Goal: Navigation & Orientation: Find specific page/section

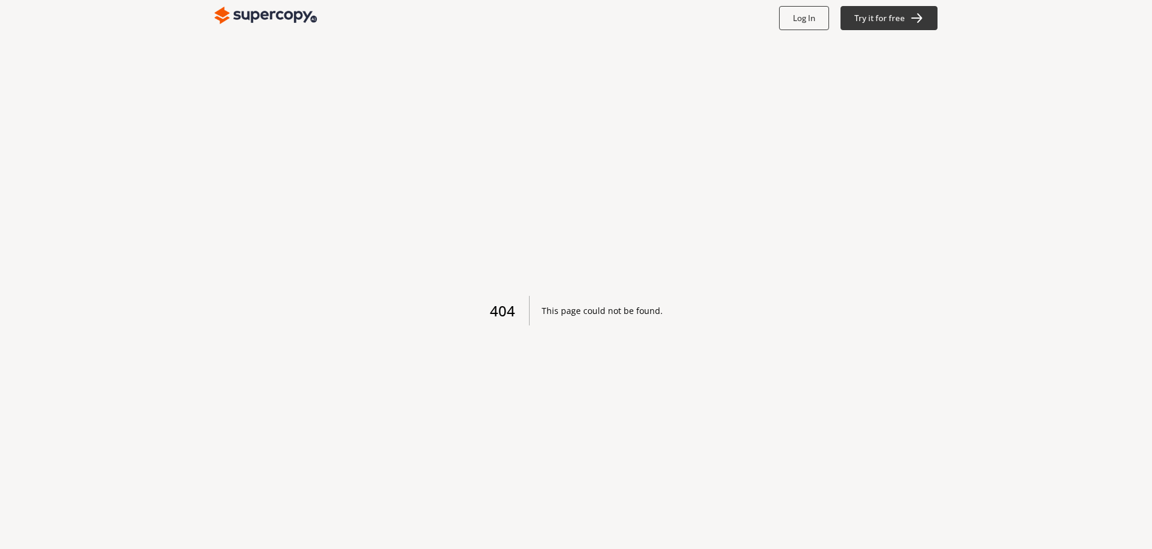
click at [268, 17] on img at bounding box center [265, 16] width 102 height 24
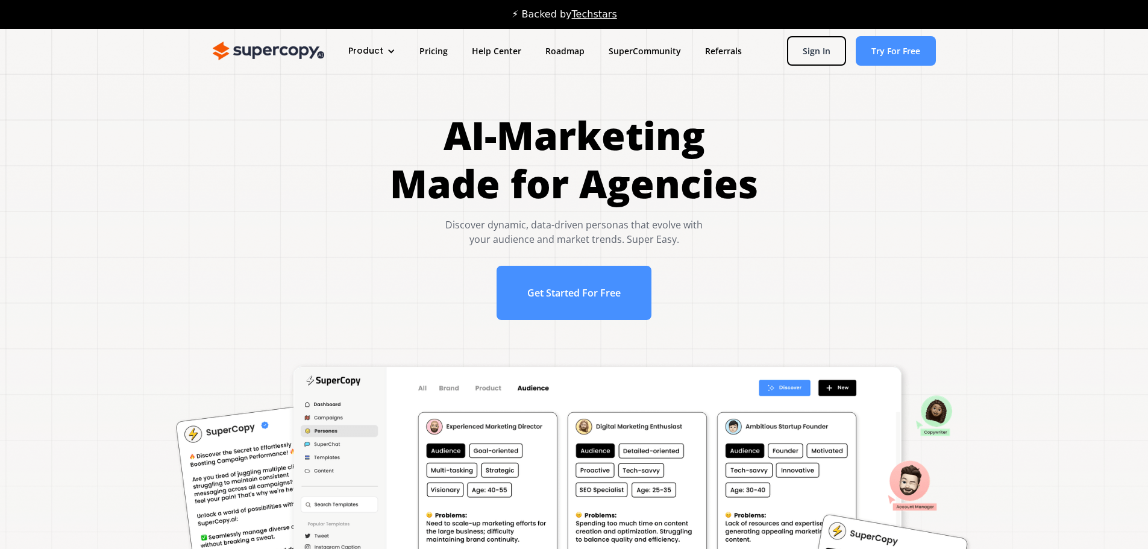
click at [646, 51] on link "SuperCommunity" at bounding box center [644, 51] width 96 height 22
click at [720, 52] on link "Referrals" at bounding box center [723, 51] width 61 height 22
